Goal: Task Accomplishment & Management: Complete application form

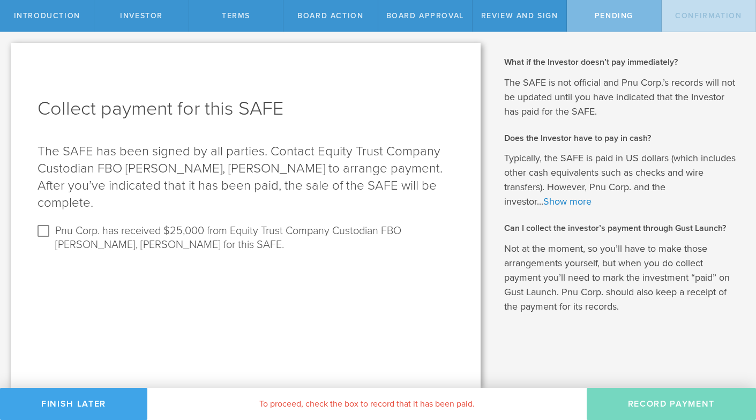
click at [76, 404] on button "Finish Later" at bounding box center [73, 404] width 147 height 32
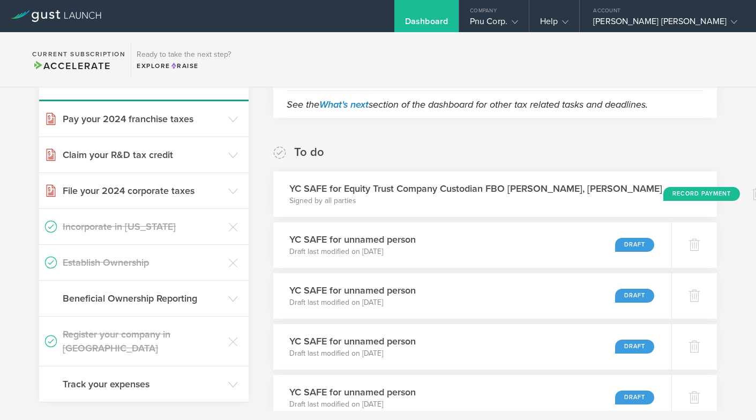
scroll to position [152, 0]
